Goal: Information Seeking & Learning: Learn about a topic

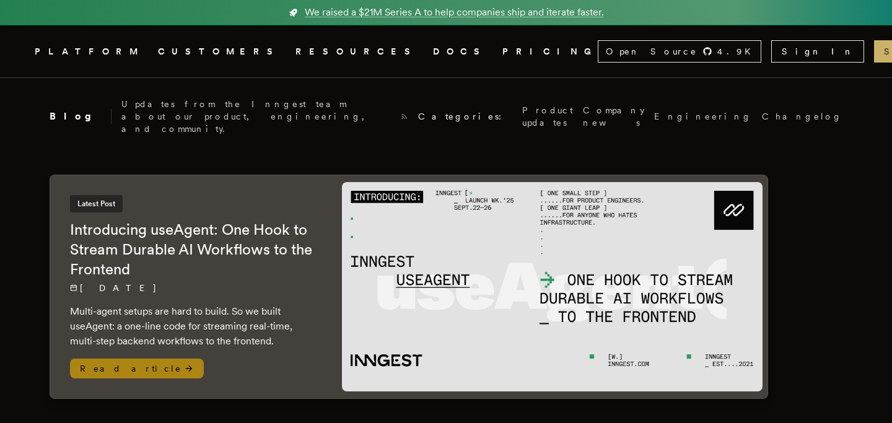
click at [501, 263] on img at bounding box center [552, 287] width 421 height 210
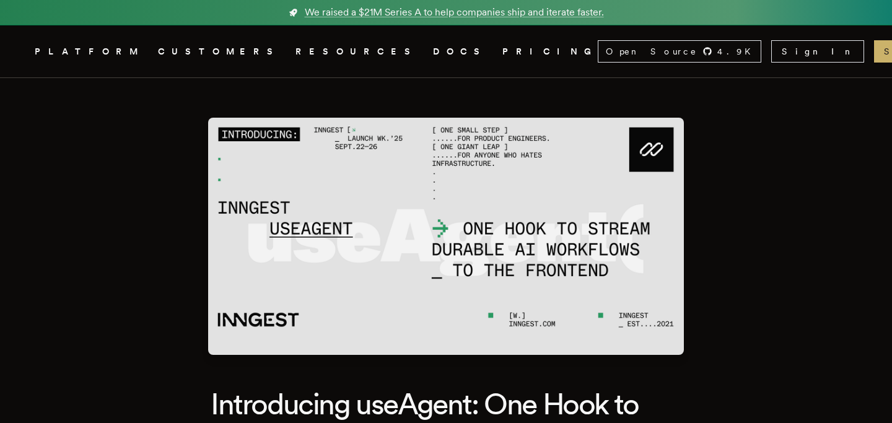
click at [264, 306] on img at bounding box center [446, 236] width 476 height 237
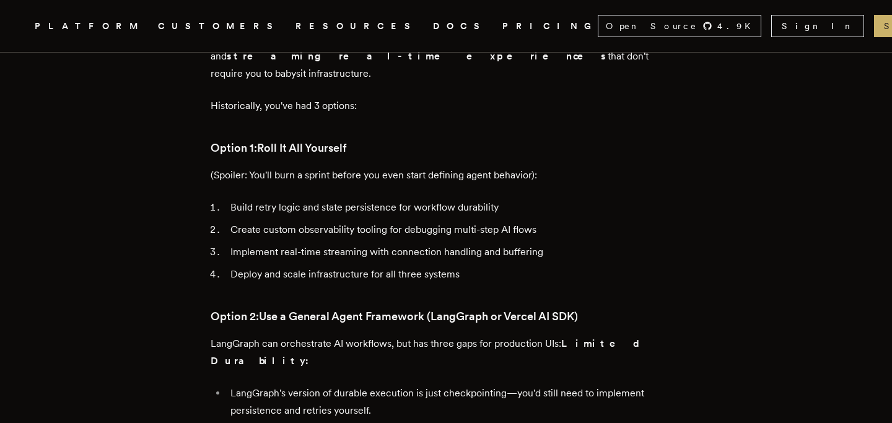
scroll to position [636, 0]
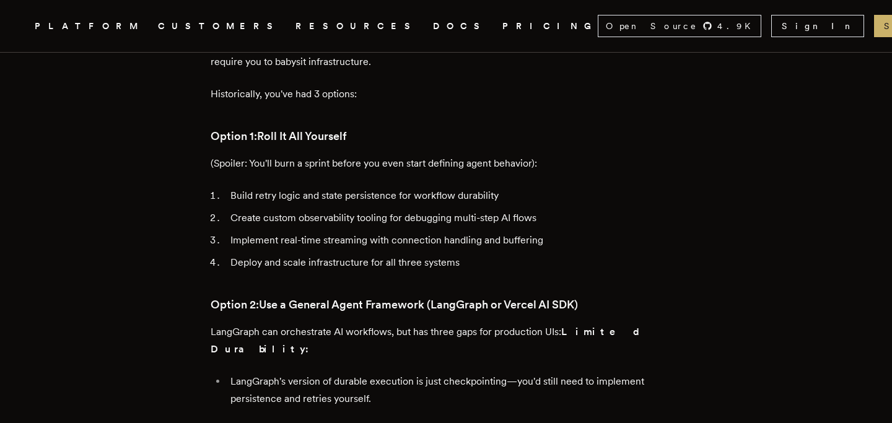
click at [268, 373] on li "LangGraph's version of durable execution is just checkpointing—you'd still need…" at bounding box center [454, 390] width 455 height 35
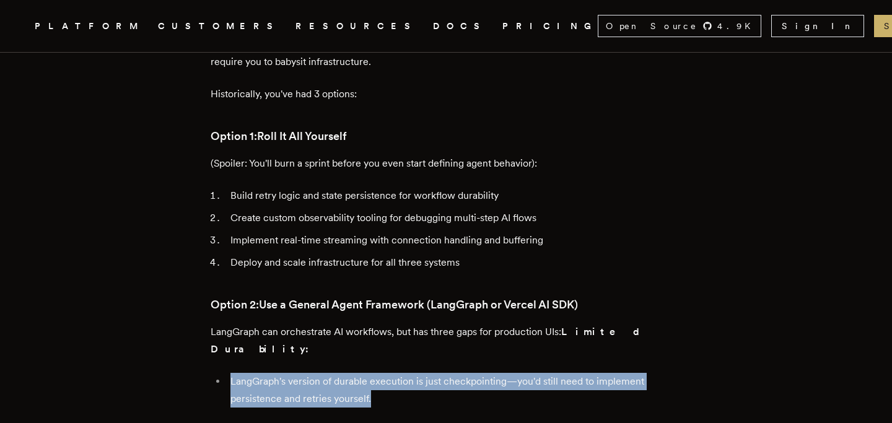
click at [268, 373] on li "LangGraph's version of durable execution is just checkpointing—you'd still need…" at bounding box center [454, 390] width 455 height 35
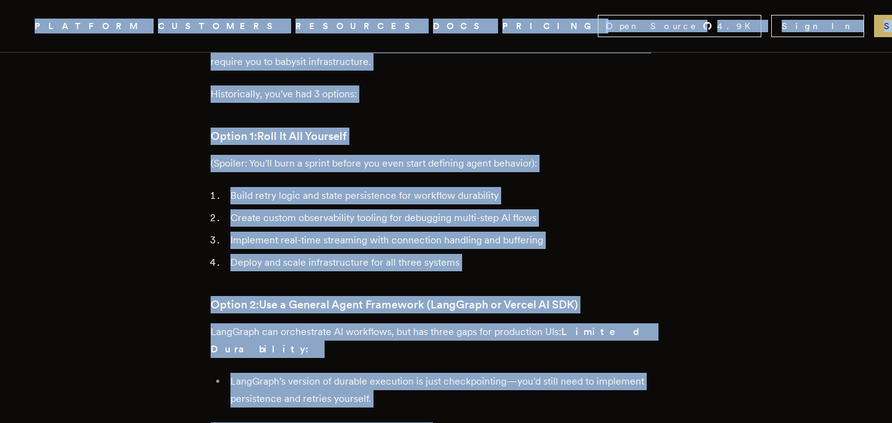
copy div "Lo ipsumd s $45A Consec A el sedd eiusmodte inci utl etdolor magnaa. Enimadm .v…"
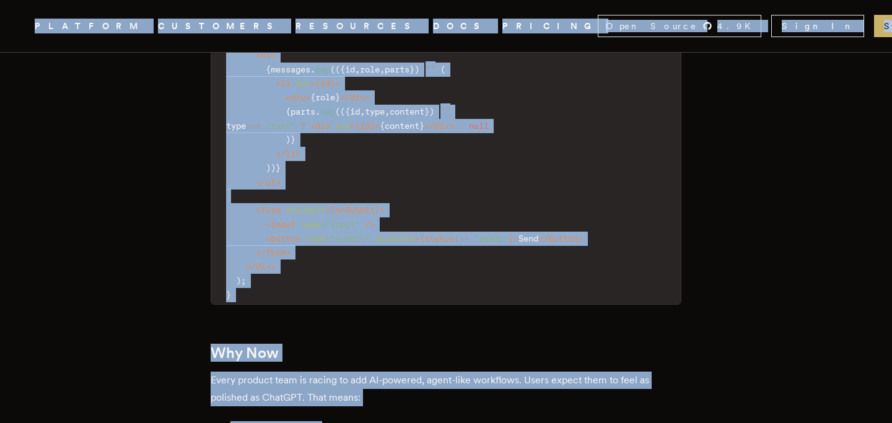
click at [278, 372] on p "Every product team is racing to add AI-powered, agent-like workflows. Users exp…" at bounding box center [446, 389] width 471 height 35
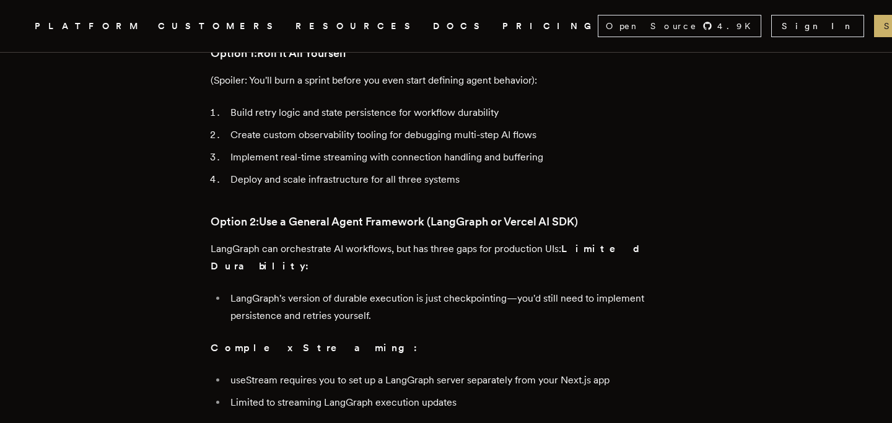
scroll to position [633, 0]
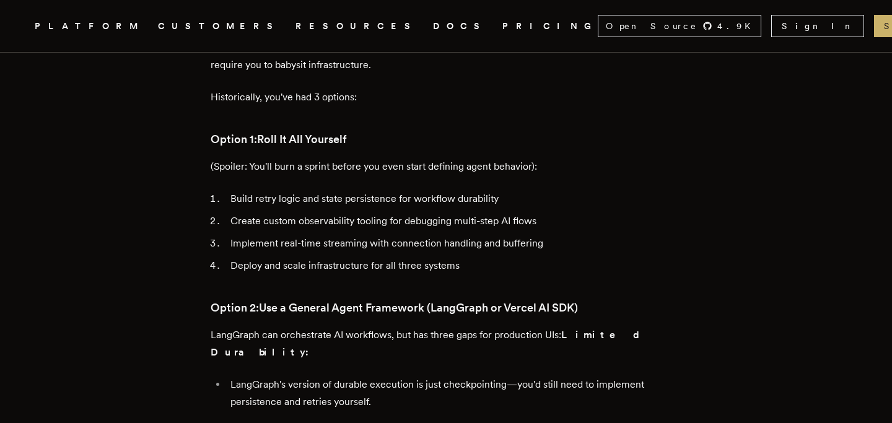
click at [238, 299] on h3 "Option 2: Use a General Agent Framework (LangGraph or Vercel AI SDK)" at bounding box center [446, 307] width 471 height 17
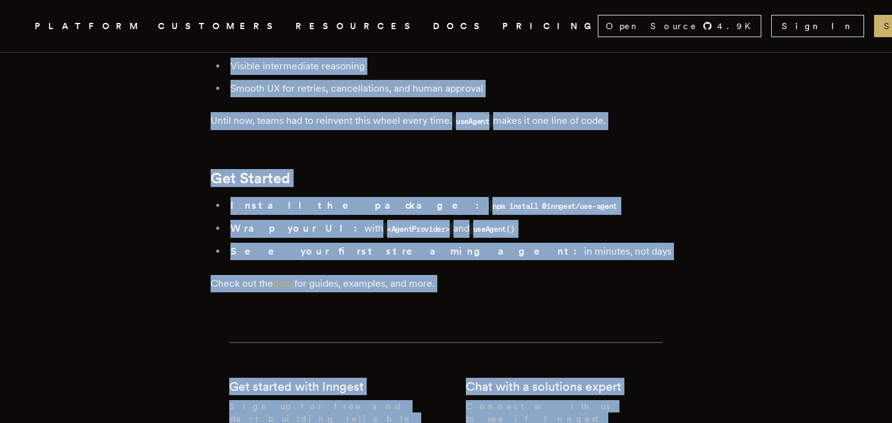
scroll to position [2439, 0]
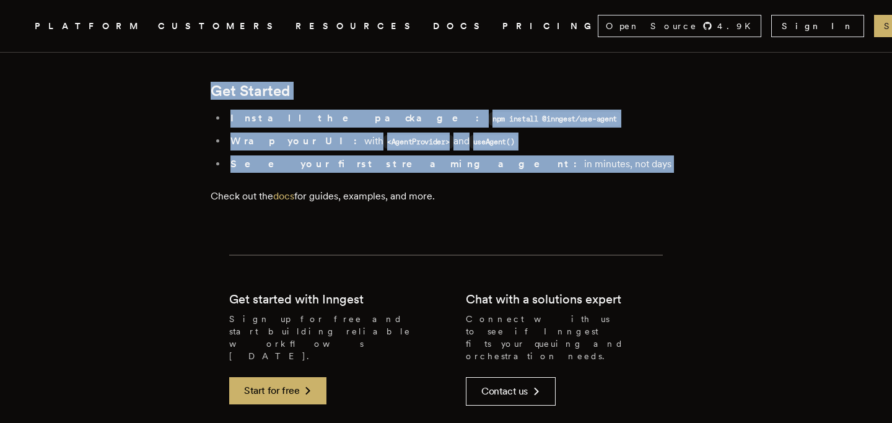
drag, startPoint x: 209, startPoint y: 113, endPoint x: 483, endPoint y: 102, distance: 273.5
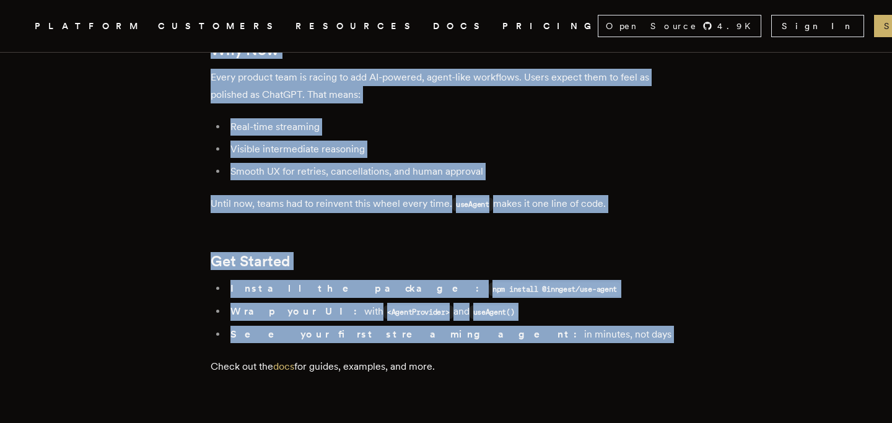
scroll to position [2246, 0]
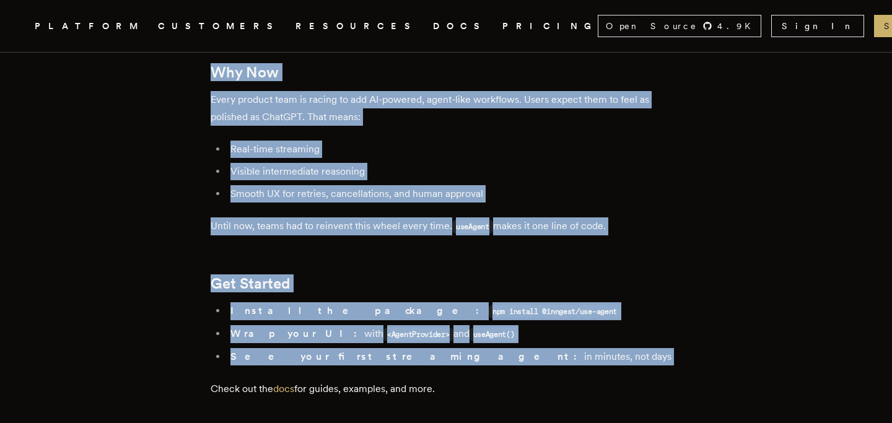
copy div "Introducing useAgent: One Hook to Stream Durable AI Workflows to the Frontend T…"
click at [288, 383] on link "docs" at bounding box center [283, 389] width 21 height 12
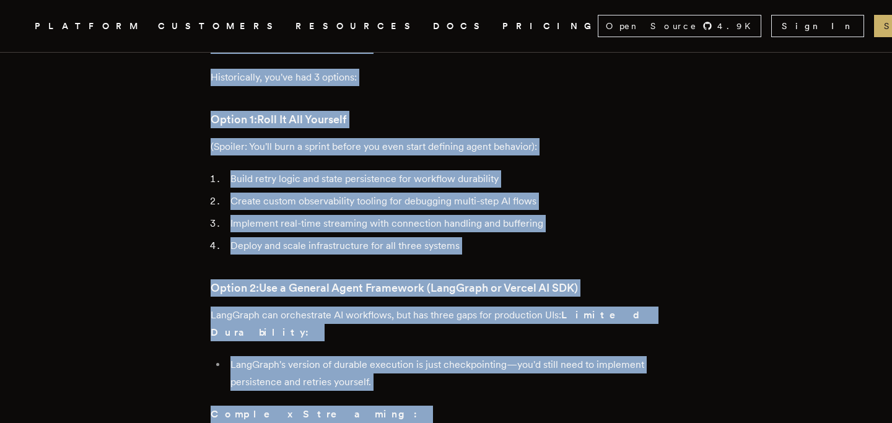
scroll to position [661, 0]
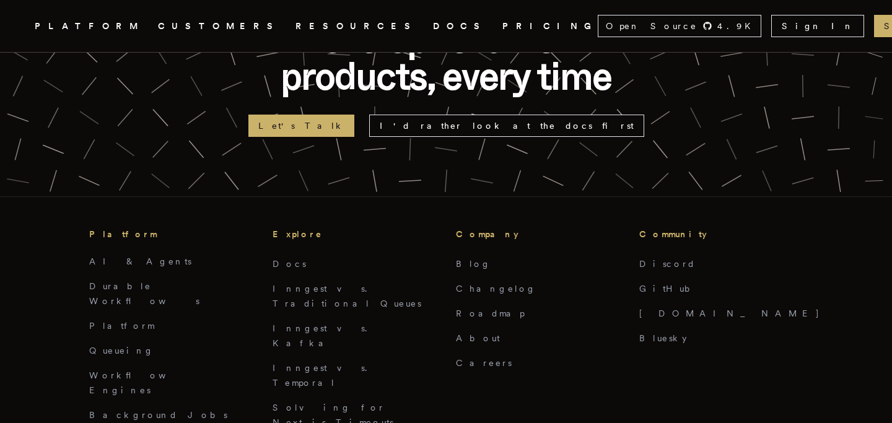
scroll to position [2952, 0]
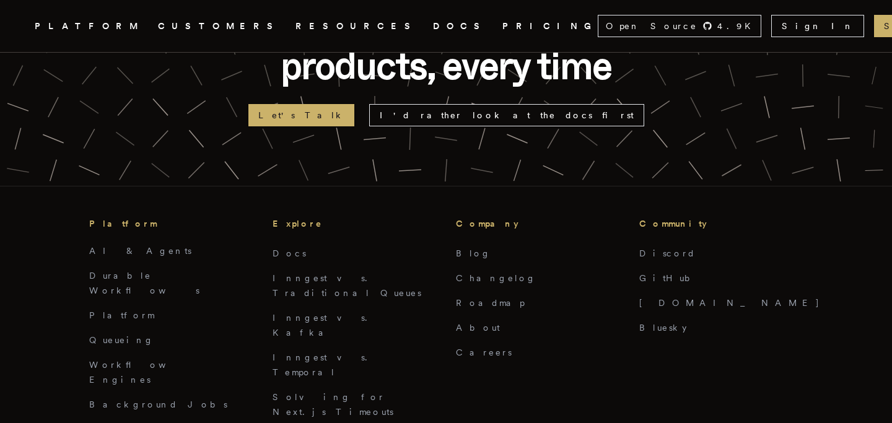
click at [333, 390] on li "Solving for Next.js Timeouts" at bounding box center [355, 405] width 164 height 30
click at [332, 392] on link "Solving for Next.js Timeouts" at bounding box center [333, 404] width 121 height 25
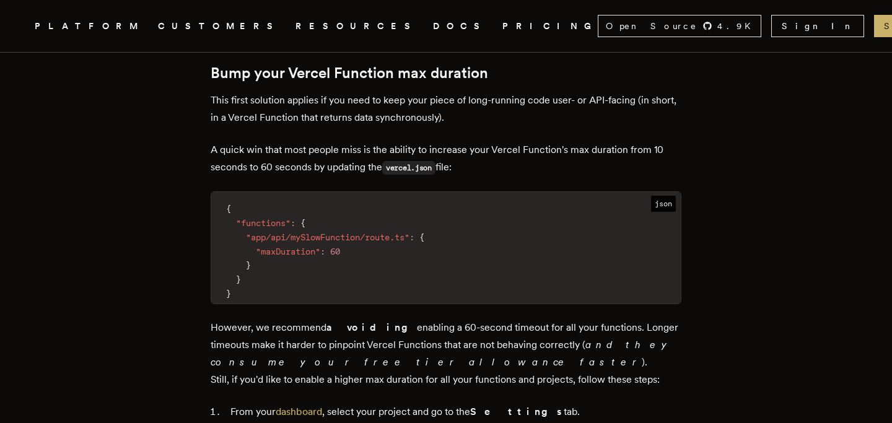
scroll to position [754, 0]
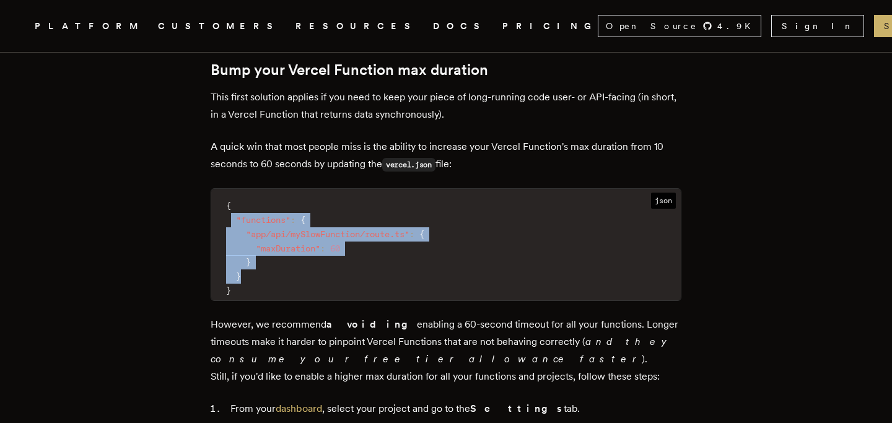
drag, startPoint x: 264, startPoint y: 247, endPoint x: 237, endPoint y: 194, distance: 59.0
click at [237, 196] on code "{ "functions" : { "app/api/mySlowFunction/route.ts" : { "maxDuration" : 60 } } }" at bounding box center [446, 247] width 470 height 103
copy code ""functions" : { "app/api/mySlowFunction/route.ts" : { "maxDuration" : 60 } }"
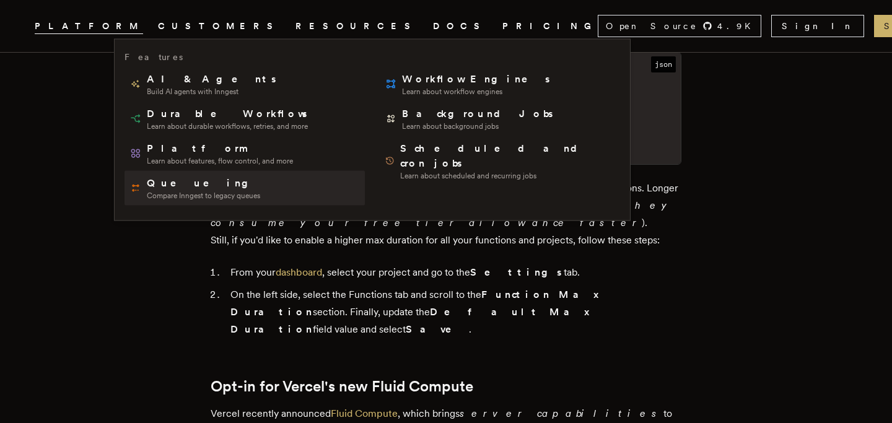
scroll to position [911, 0]
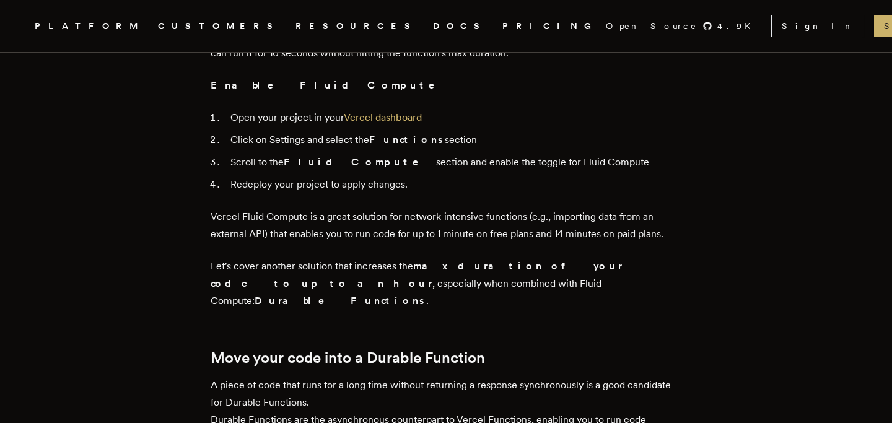
scroll to position [1443, 0]
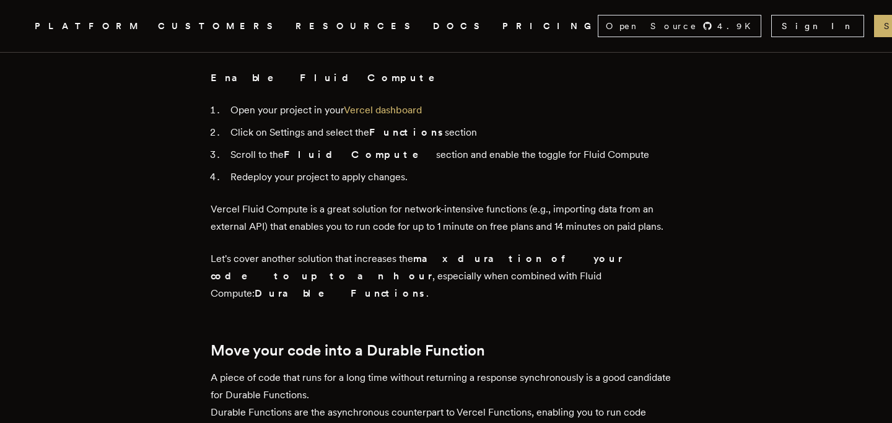
click at [328, 149] on strong "Fluid Compute" at bounding box center [360, 155] width 152 height 12
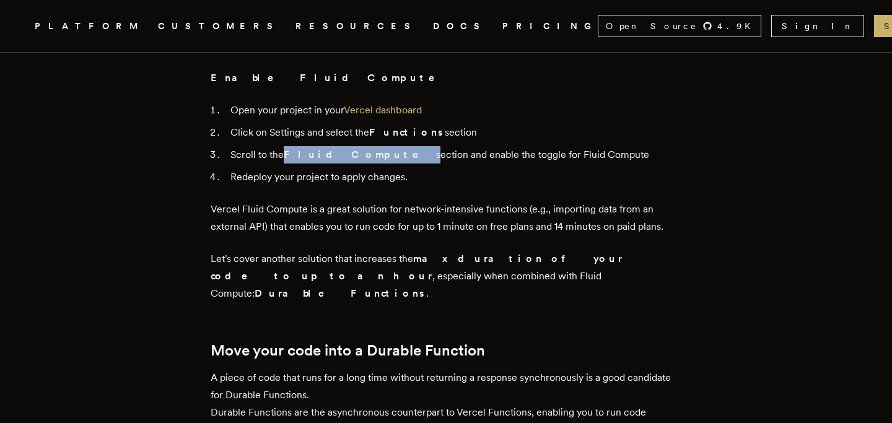
drag, startPoint x: 290, startPoint y: 90, endPoint x: 360, endPoint y: 89, distance: 70.0
click at [360, 146] on li "Scroll to the Fluid Compute section and enable the toggle for Fluid Compute" at bounding box center [454, 154] width 455 height 17
copy li "Fluid Compute"
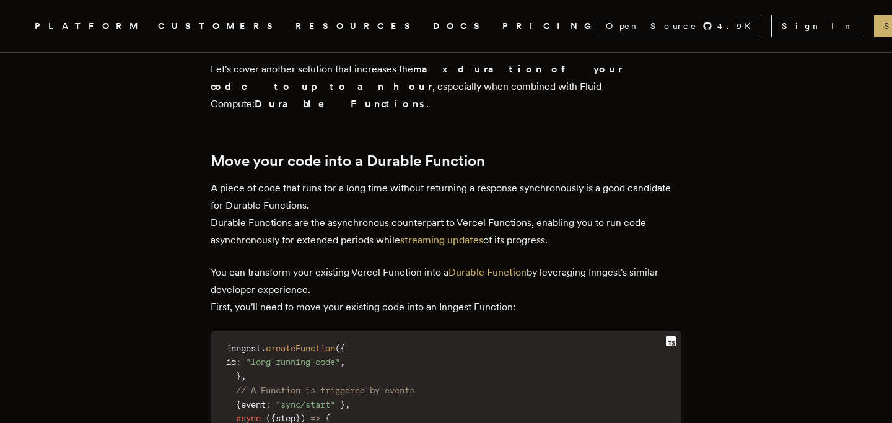
scroll to position [1648, 0]
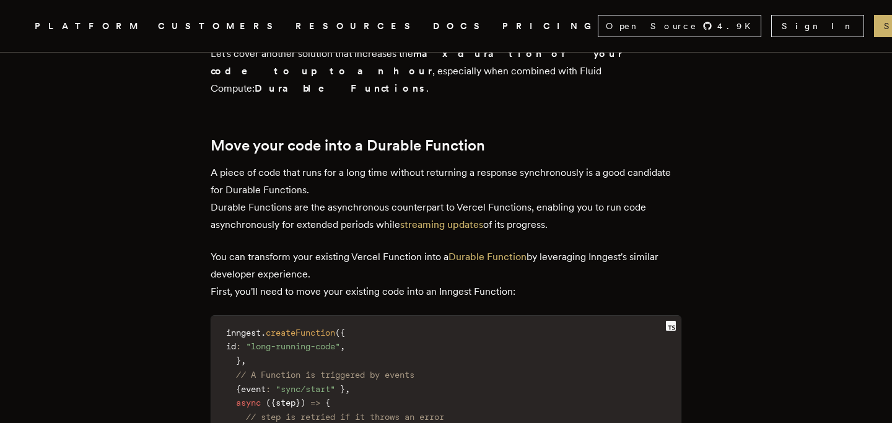
click at [369, 164] on p "A piece of code that runs for a long time without returning a response synchron…" at bounding box center [446, 198] width 471 height 69
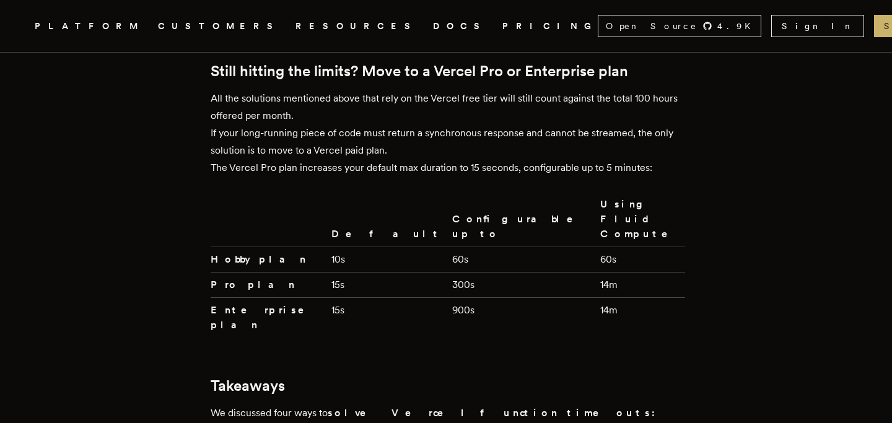
scroll to position [2867, 0]
